Goal: Task Accomplishment & Management: Complete application form

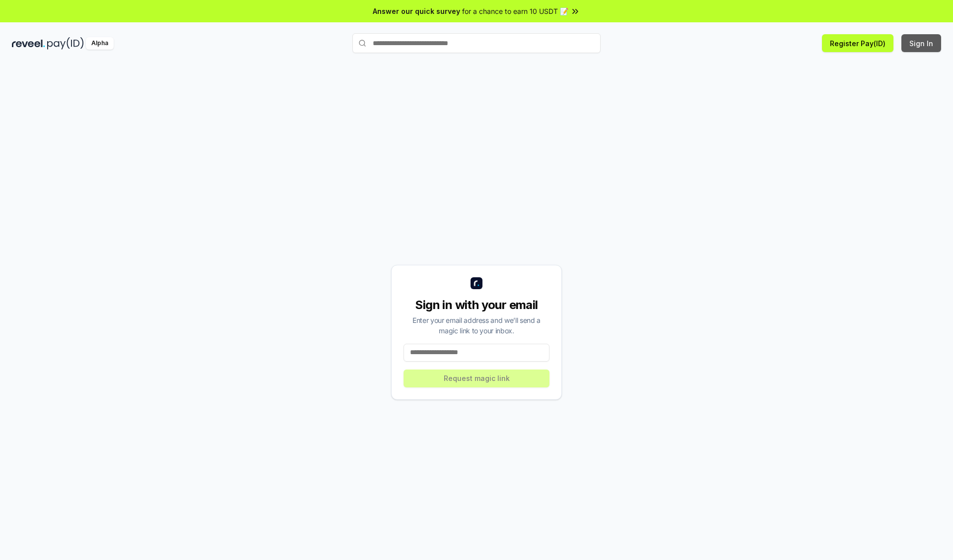
click at [922, 43] on button "Sign In" at bounding box center [922, 43] width 40 height 18
type input "**********"
click at [477, 378] on button "Request magic link" at bounding box center [477, 379] width 146 height 18
